Goal: Information Seeking & Learning: Learn about a topic

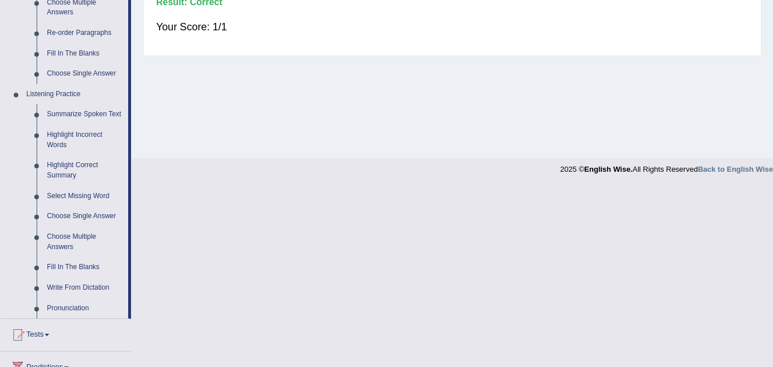
scroll to position [415, 0]
click at [81, 309] on link "Pronunciation" at bounding box center [85, 308] width 86 height 21
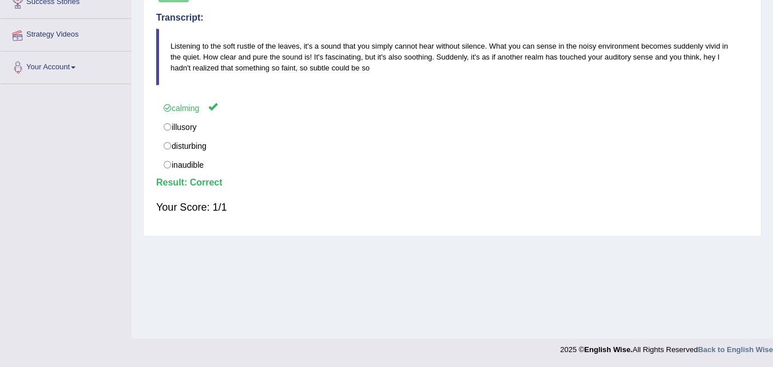
scroll to position [128, 0]
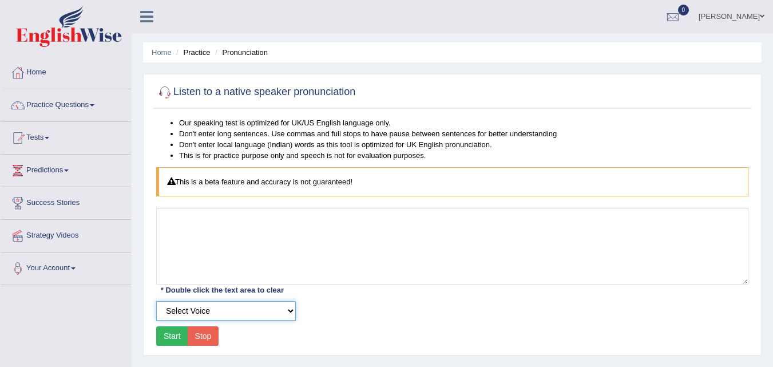
click at [265, 315] on select "Select Voice UK English Female UK English Male" at bounding box center [226, 310] width 140 height 19
select select "5"
click at [156, 301] on select "Select Voice UK English Female UK English Male" at bounding box center [226, 310] width 140 height 19
click at [172, 334] on button "Start" at bounding box center [172, 335] width 32 height 19
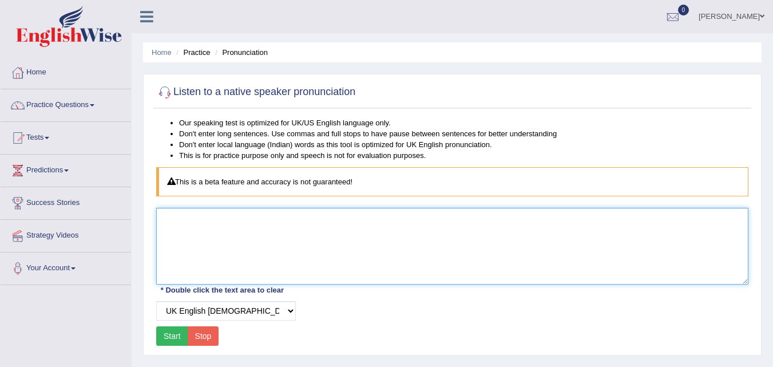
click at [278, 273] on textarea at bounding box center [452, 246] width 592 height 77
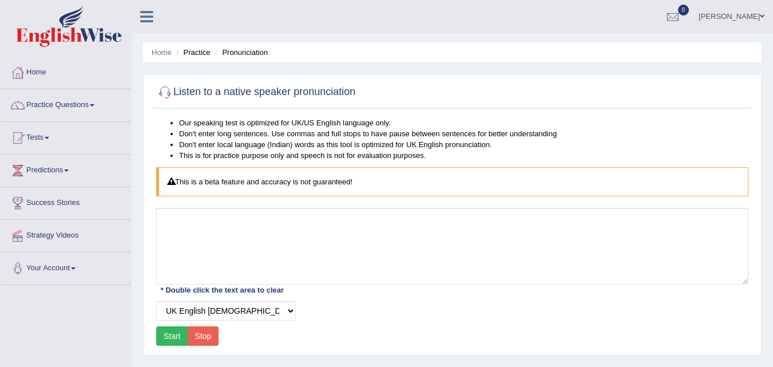
click at [260, 183] on div "This is a beta feature and accuracy is not guaranteed!" at bounding box center [452, 181] width 592 height 29
drag, startPoint x: 178, startPoint y: 181, endPoint x: 377, endPoint y: 177, distance: 198.7
click at [377, 177] on div "This is a beta feature and accuracy is not guaranteed!" at bounding box center [452, 181] width 592 height 29
copy div "This is a beta feature and accuracy is not guaranteed!"
click at [60, 104] on link "Practice Questions" at bounding box center [66, 103] width 131 height 29
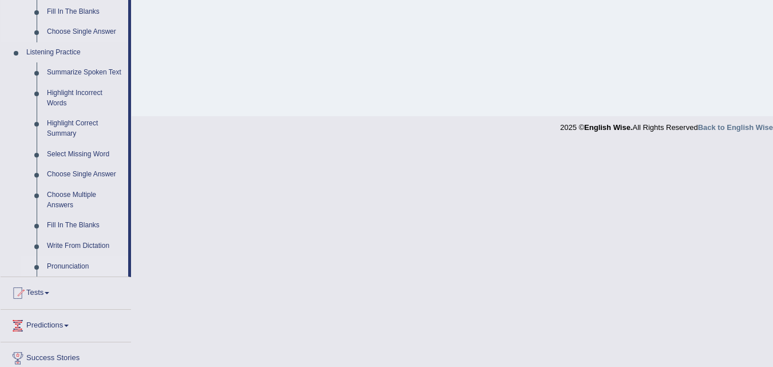
scroll to position [455, 0]
click at [90, 246] on link "Write From Dictation" at bounding box center [85, 247] width 86 height 21
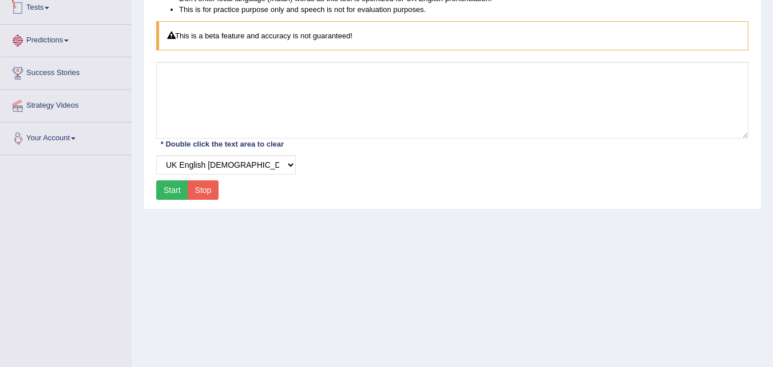
scroll to position [170, 0]
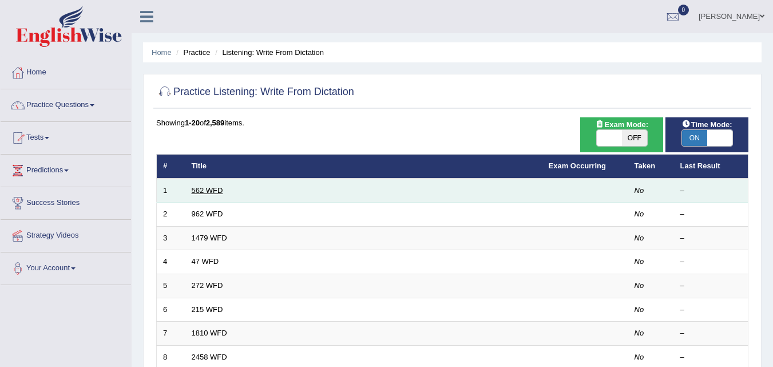
click at [215, 190] on link "562 WFD" at bounding box center [207, 190] width 31 height 9
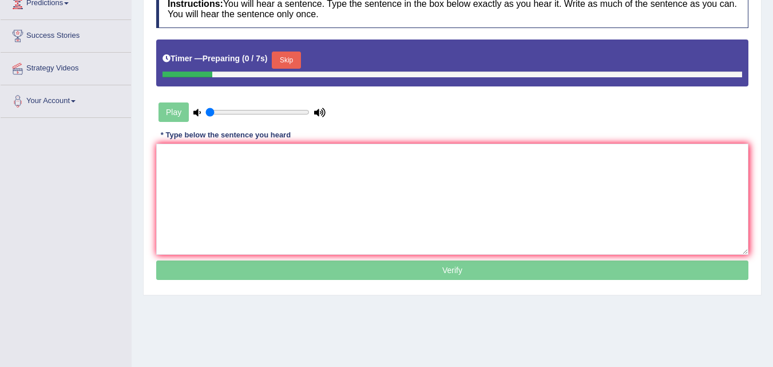
scroll to position [168, 0]
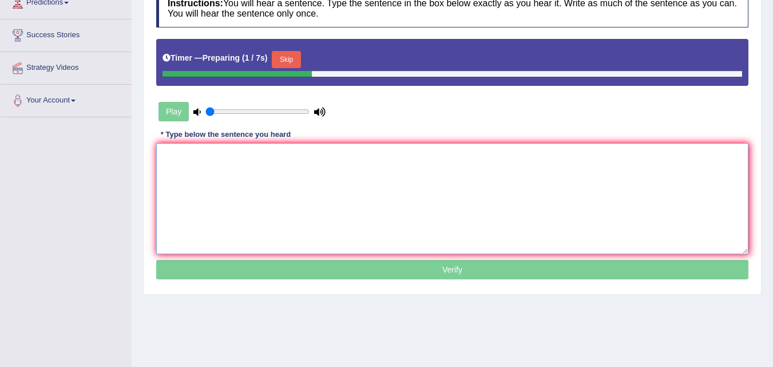
click at [263, 179] on textarea at bounding box center [452, 198] width 592 height 111
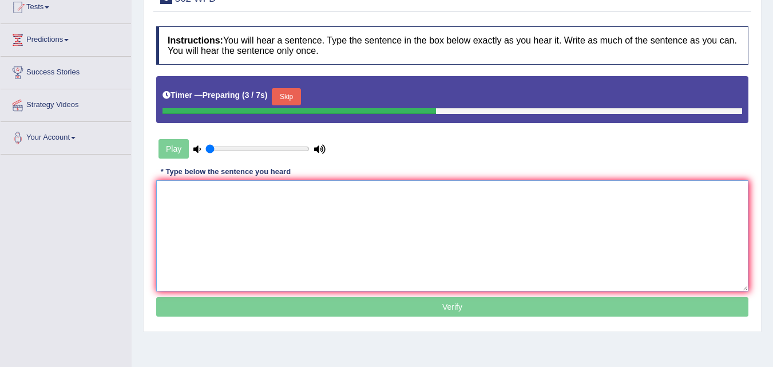
scroll to position [130, 0]
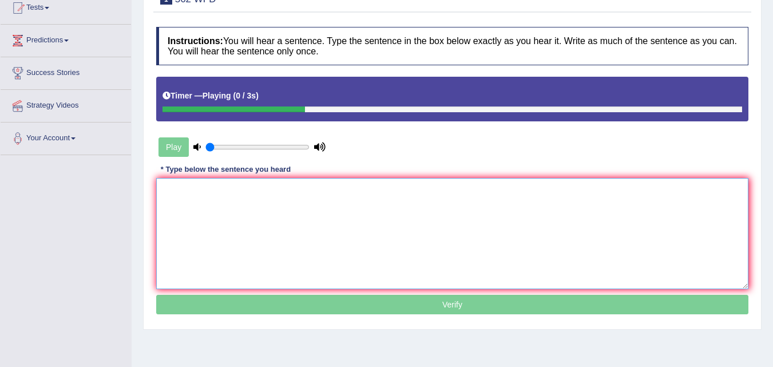
type textarea "T"
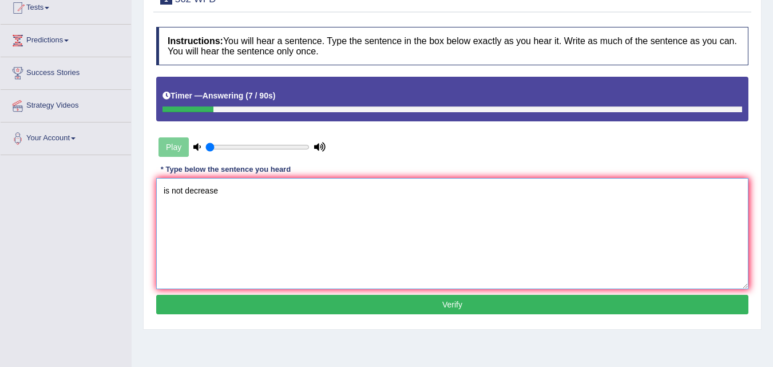
type textarea "is not decrease"
click at [176, 148] on div "Play" at bounding box center [242, 147] width 172 height 29
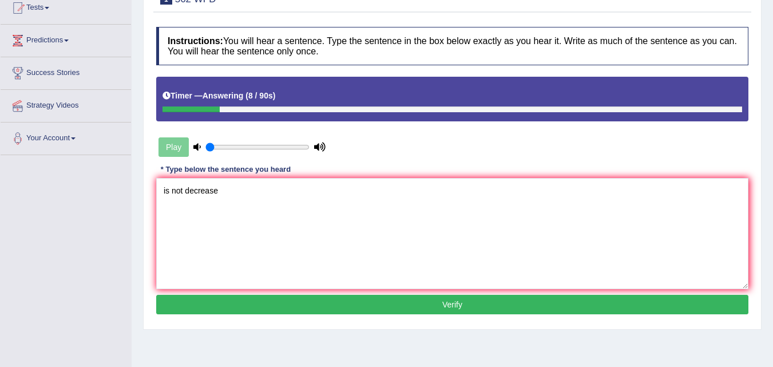
click at [176, 148] on div "Play" at bounding box center [242, 147] width 172 height 29
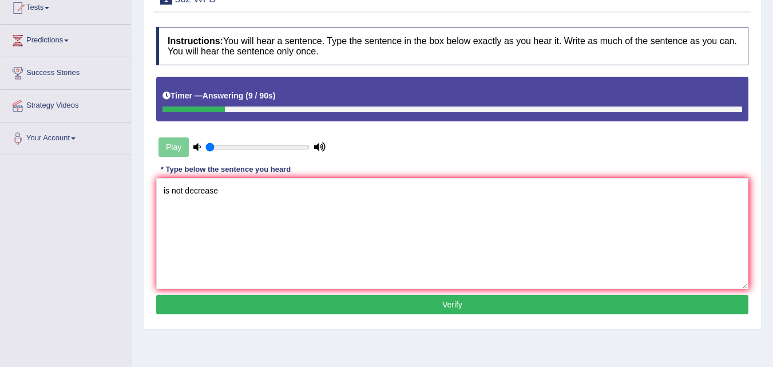
click at [176, 148] on div "Play" at bounding box center [242, 147] width 172 height 29
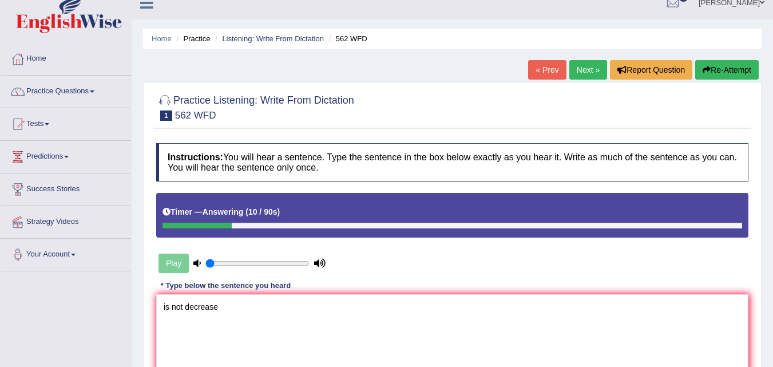
scroll to position [13, 0]
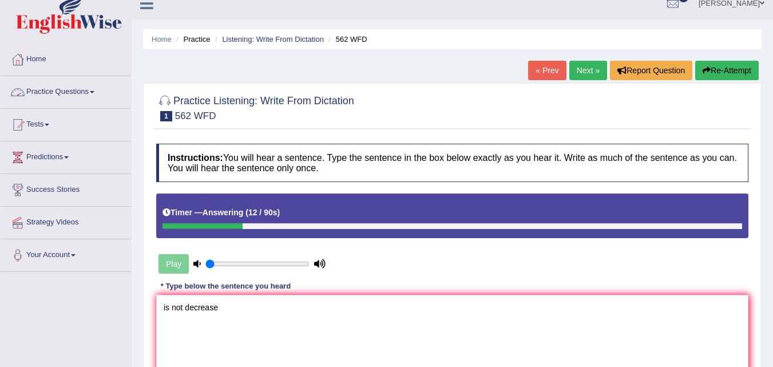
click at [580, 70] on link "Next »" at bounding box center [589, 70] width 38 height 19
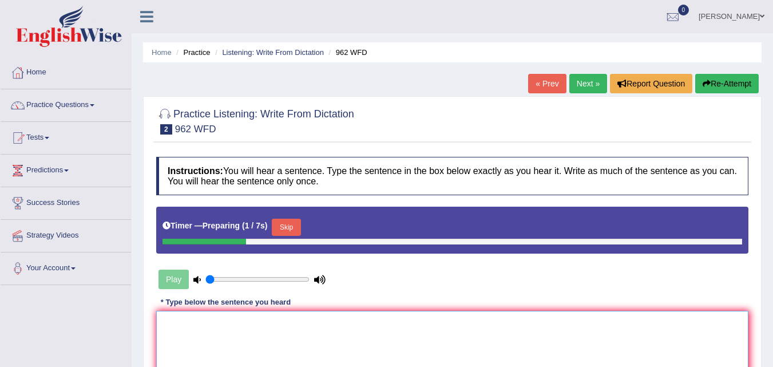
click at [213, 340] on textarea at bounding box center [452, 366] width 592 height 111
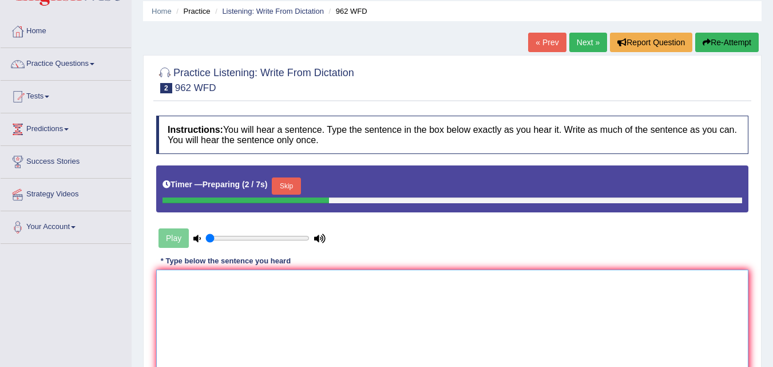
scroll to position [58, 0]
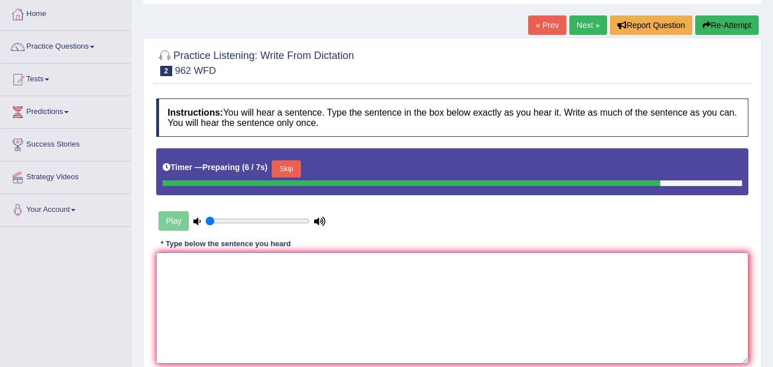
type textarea "T"
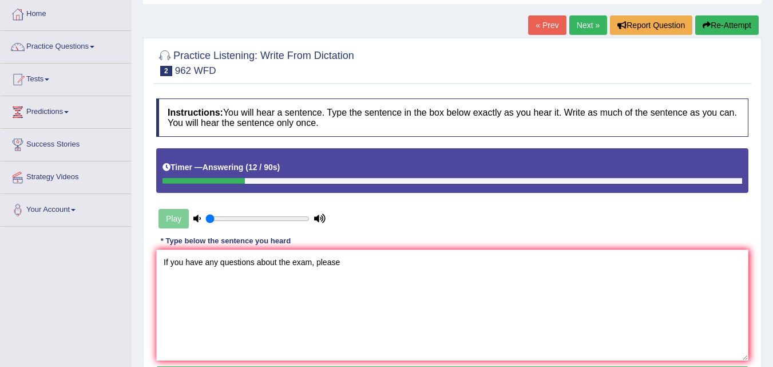
click at [173, 223] on div "Play" at bounding box center [242, 218] width 172 height 29
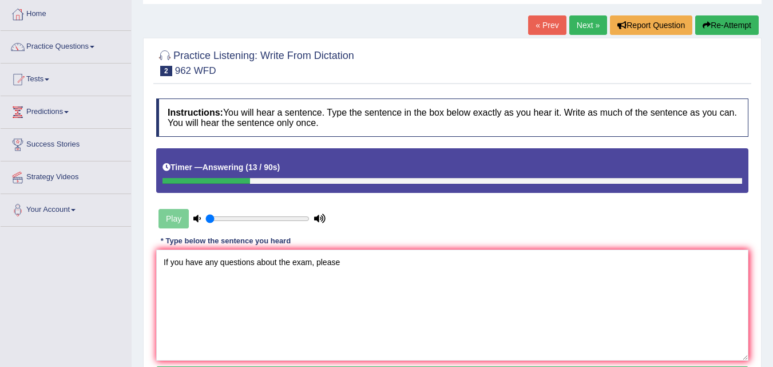
click at [173, 223] on div "Play" at bounding box center [242, 218] width 172 height 29
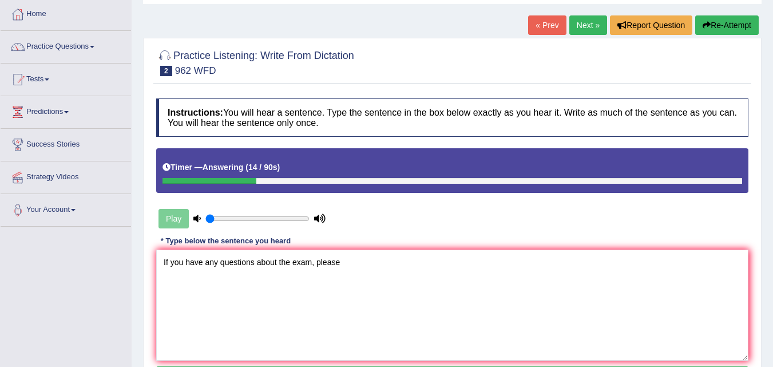
click at [173, 223] on div "Play" at bounding box center [242, 218] width 172 height 29
click at [357, 264] on textarea "If you have any questions about the exam, please" at bounding box center [452, 305] width 592 height 111
click at [343, 266] on textarea "If you have any questions about the exam, please your hand." at bounding box center [452, 305] width 592 height 111
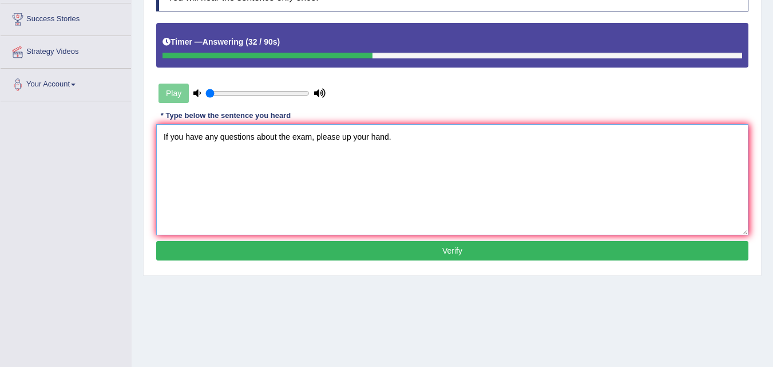
scroll to position [184, 0]
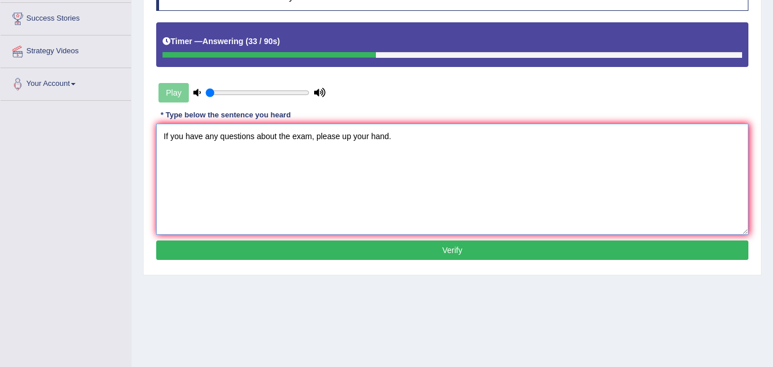
type textarea "If you have any questions about the exam, please up your hand."
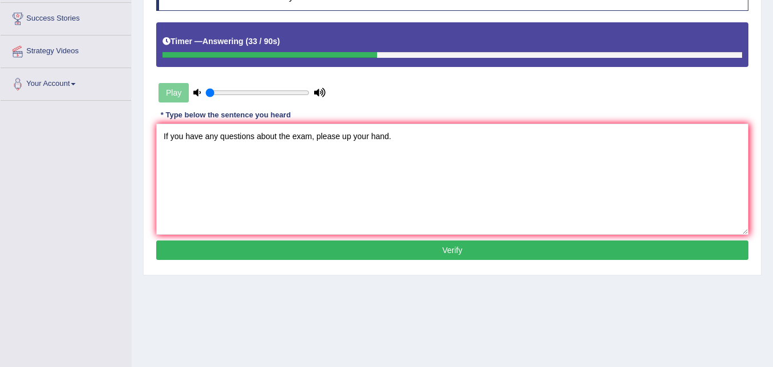
click at [365, 254] on button "Verify" at bounding box center [452, 249] width 592 height 19
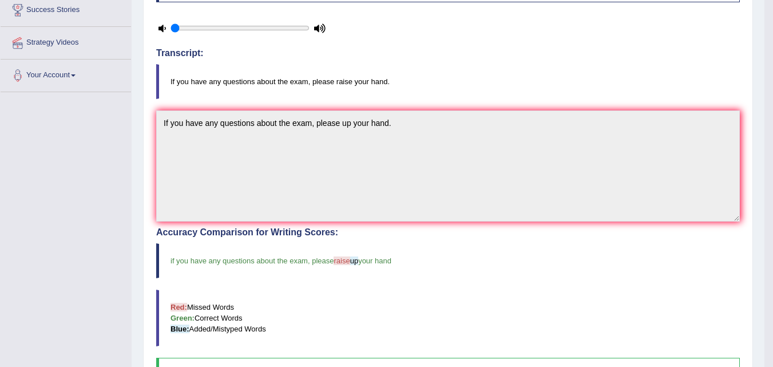
scroll to position [192, 0]
click at [459, 208] on div "Instructions: You will hear a sentence. Type the sentence in the box below exac…" at bounding box center [448, 249] width 590 height 581
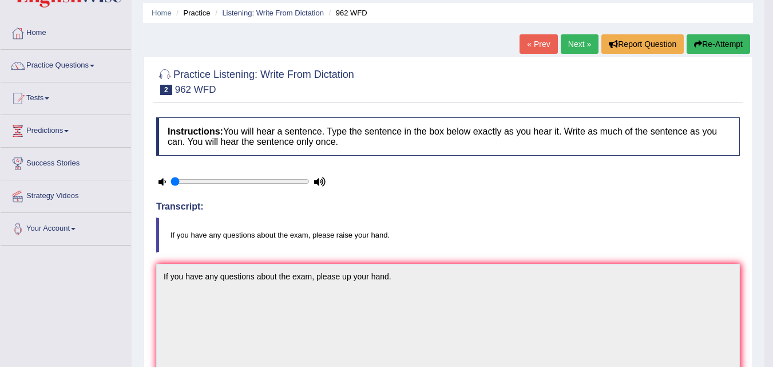
scroll to position [38, 0]
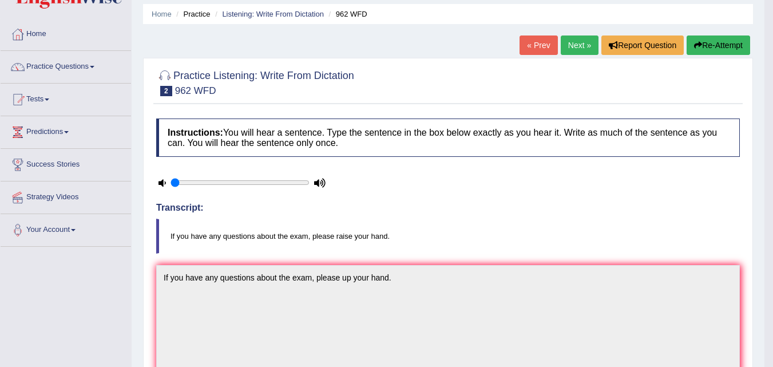
click at [578, 47] on link "Next »" at bounding box center [580, 44] width 38 height 19
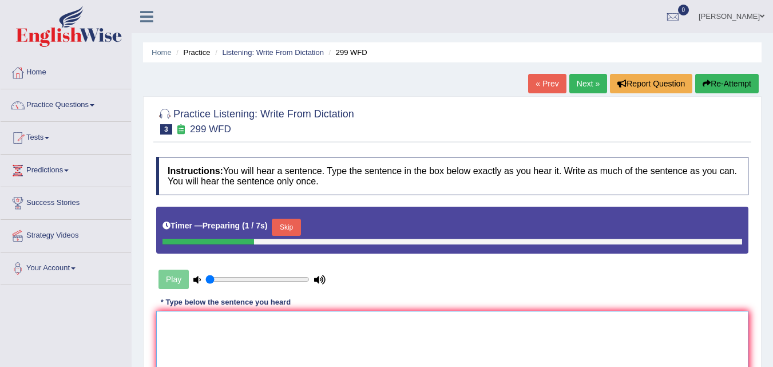
click at [220, 333] on textarea at bounding box center [452, 366] width 592 height 111
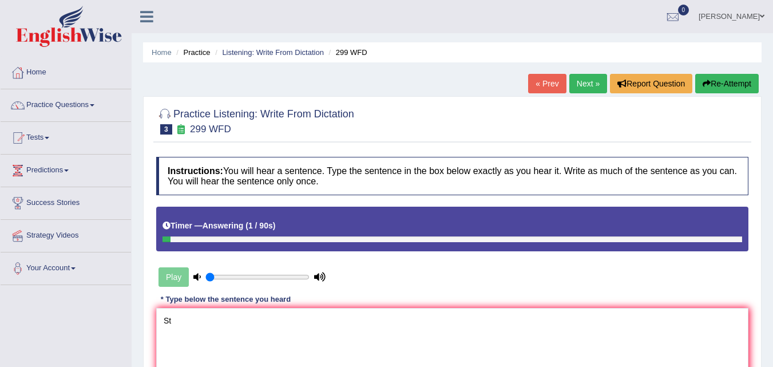
click at [177, 274] on div "Play" at bounding box center [242, 277] width 172 height 29
click at [180, 319] on textarea "St" at bounding box center [452, 363] width 592 height 111
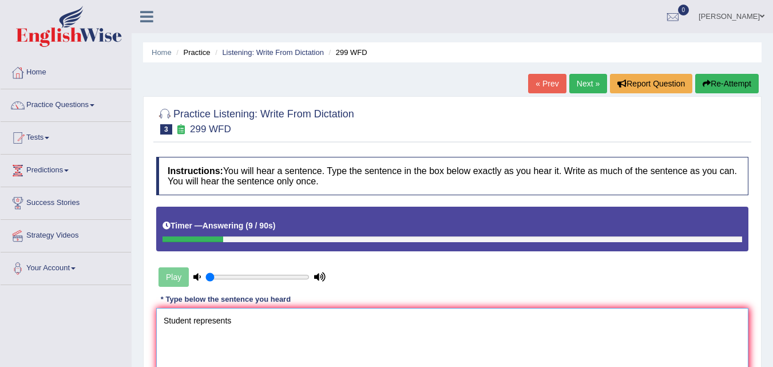
type textarea "Student represents"
